Goal: Communication & Community: Share content

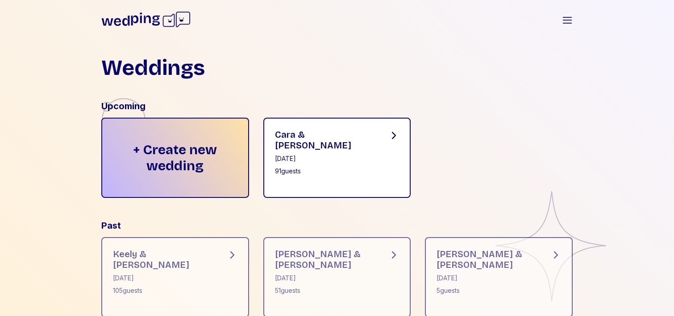
click at [318, 167] on div "91 guests" at bounding box center [325, 171] width 100 height 9
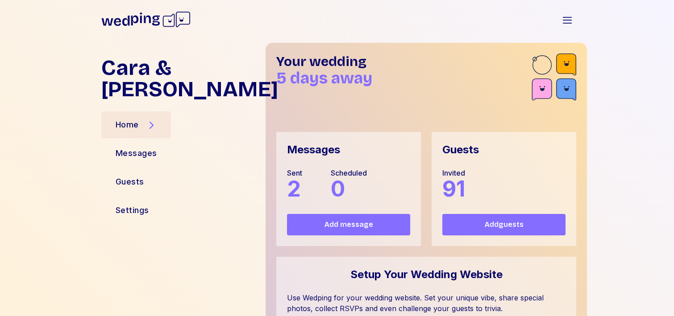
click at [172, 143] on div "Messages" at bounding box center [179, 153] width 157 height 21
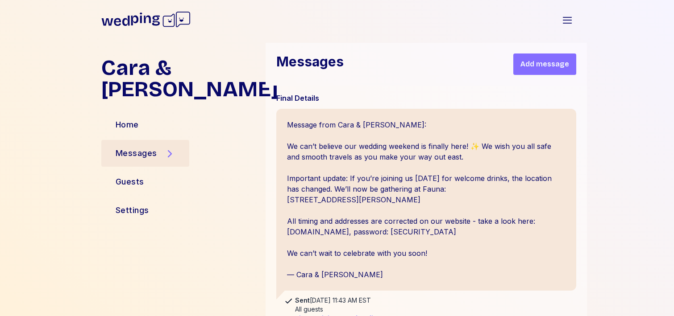
click at [539, 67] on span "Add message" at bounding box center [544, 64] width 49 height 11
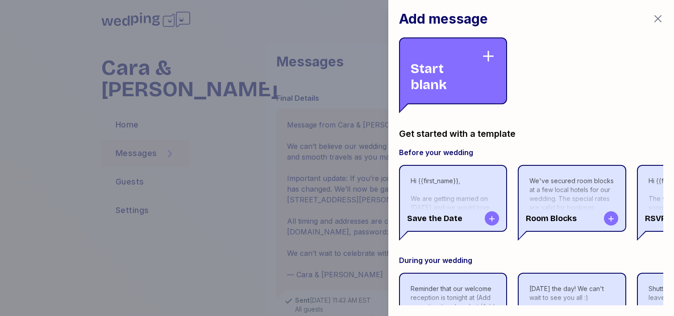
click at [450, 74] on div "Start blank" at bounding box center [446, 71] width 71 height 44
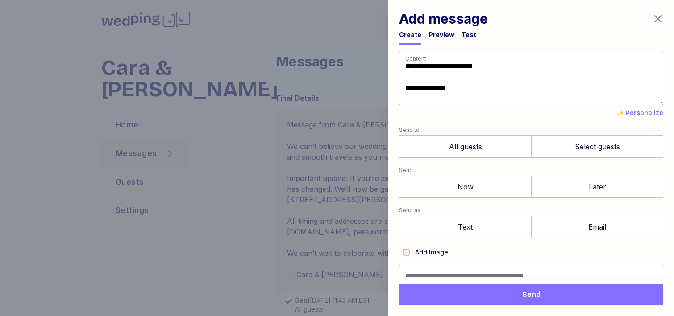
type textarea "**********"
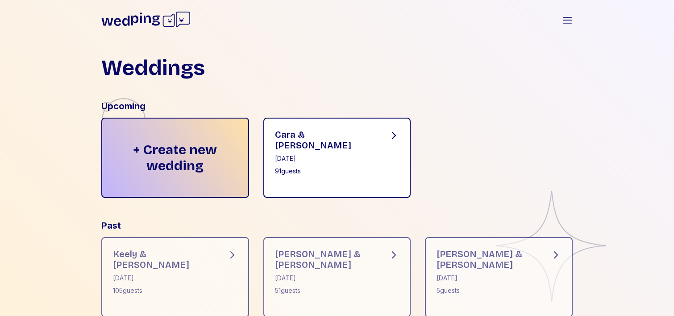
click at [312, 167] on div "Cara & [PERSON_NAME] [DATE] 91 guests" at bounding box center [337, 158] width 148 height 80
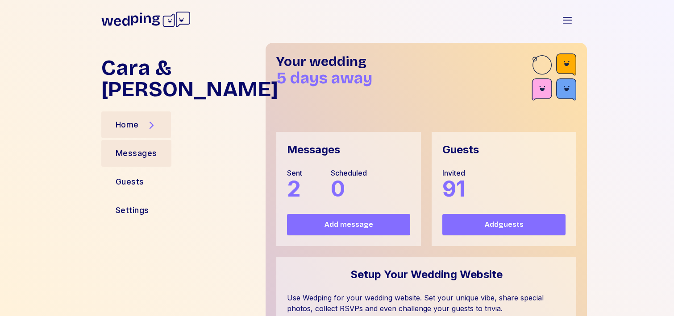
click at [137, 147] on div "Messages" at bounding box center [136, 153] width 41 height 12
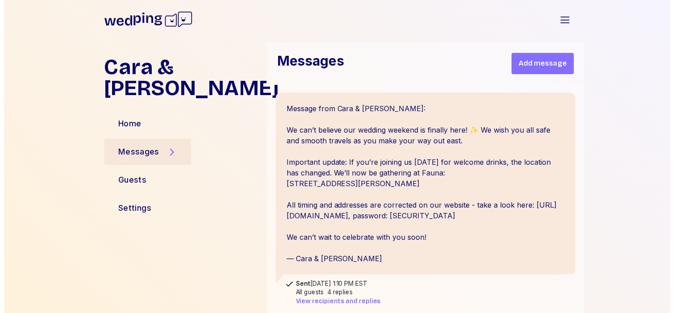
scroll to position [253, 0]
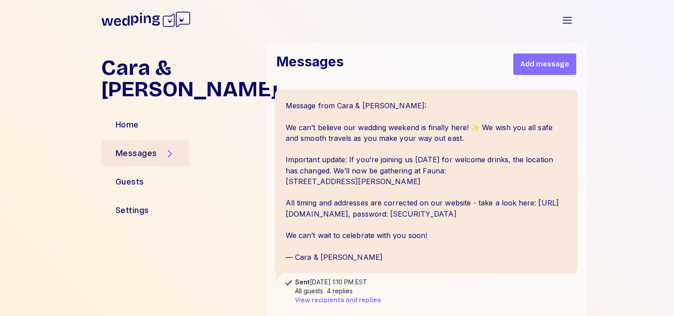
click at [377, 131] on div "Message from Cara & [PERSON_NAME]: We can’t believe our wedding weekend is fina…" at bounding box center [426, 182] width 303 height 184
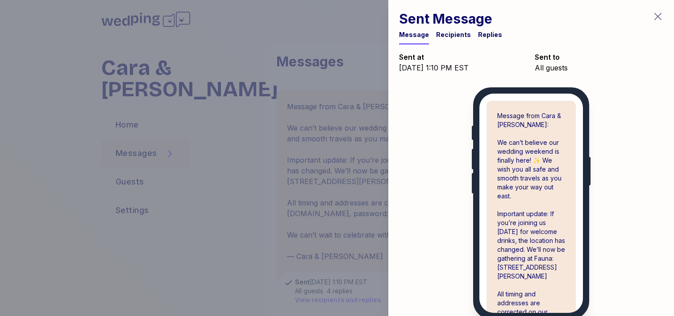
click at [470, 39] on div "Message Recipients Replies" at bounding box center [450, 37] width 103 height 14
click at [481, 33] on div "Replies" at bounding box center [490, 34] width 24 height 9
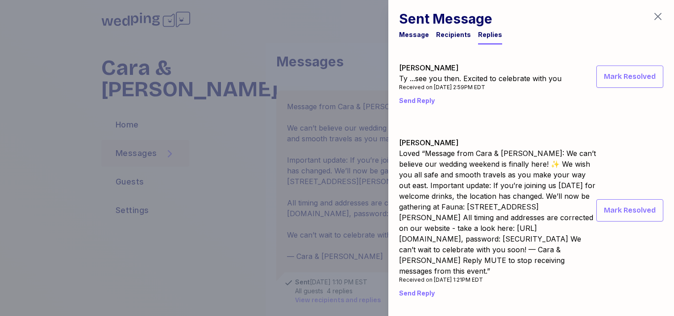
click at [241, 232] on div at bounding box center [337, 158] width 674 height 316
